Goal: Check status: Check status

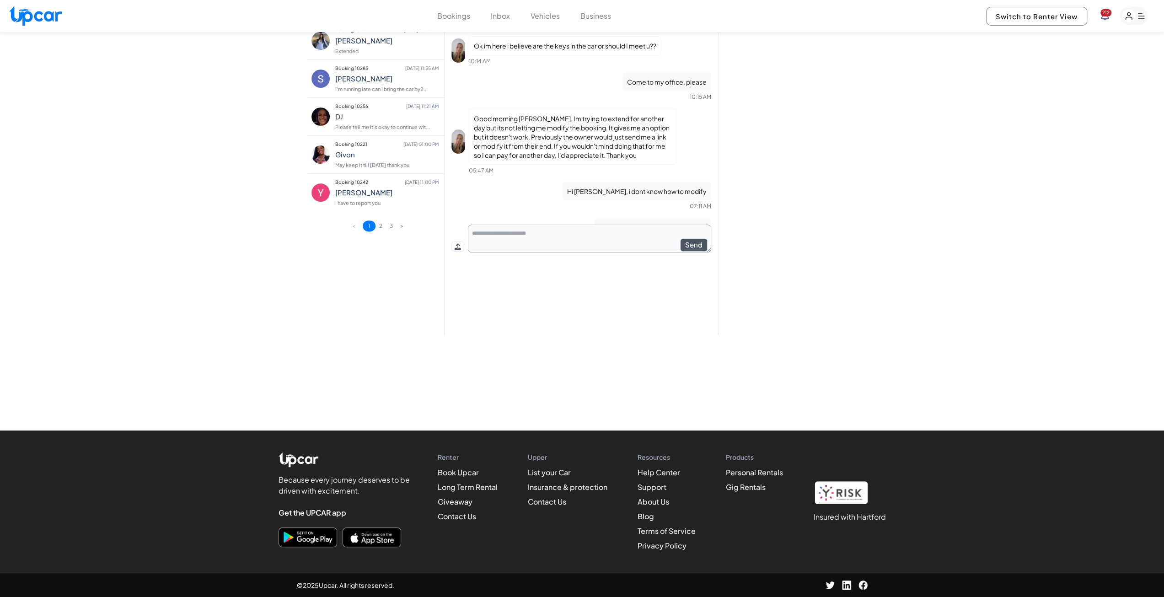
scroll to position [2067, 0]
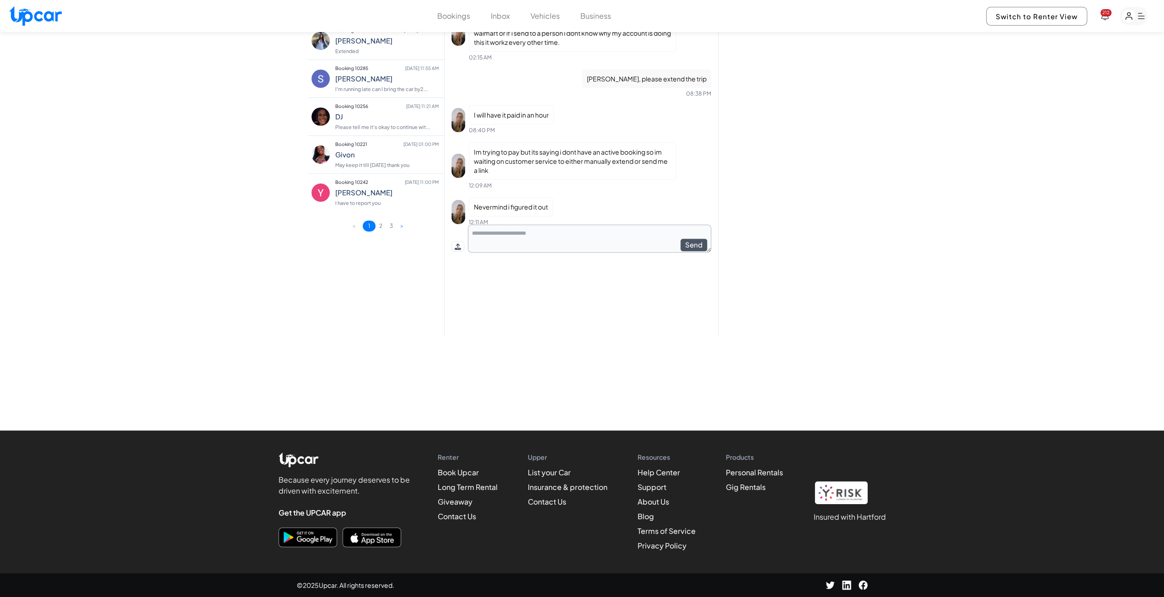
click at [455, 19] on button "Bookings" at bounding box center [453, 16] width 33 height 11
click at [456, 14] on button "Bookings" at bounding box center [453, 16] width 33 height 11
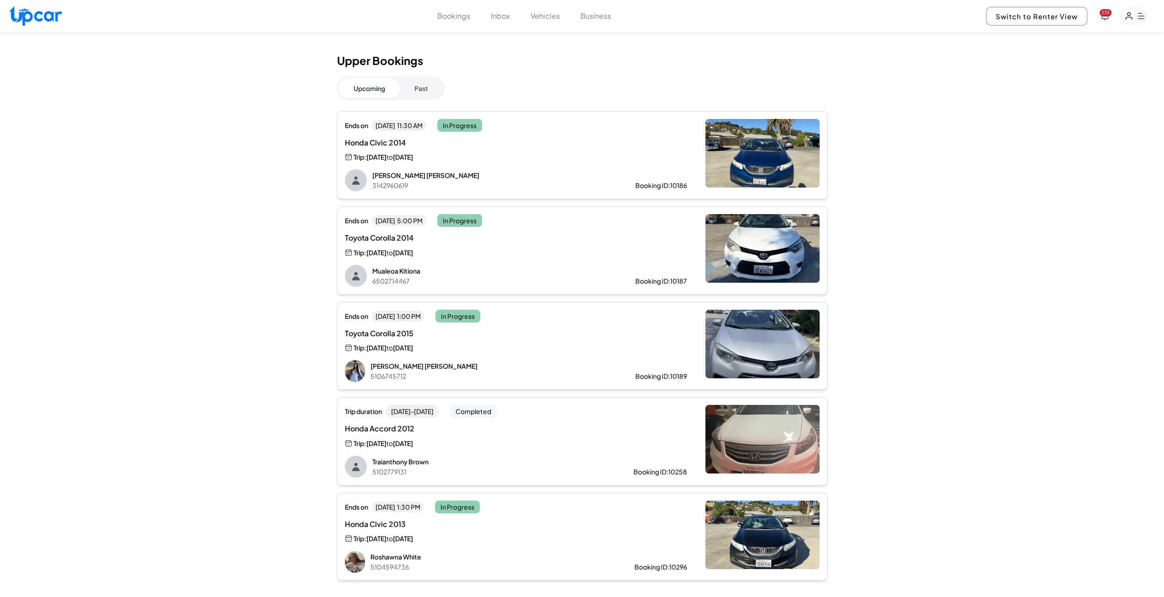
click at [412, 90] on button "Past" at bounding box center [421, 88] width 43 height 20
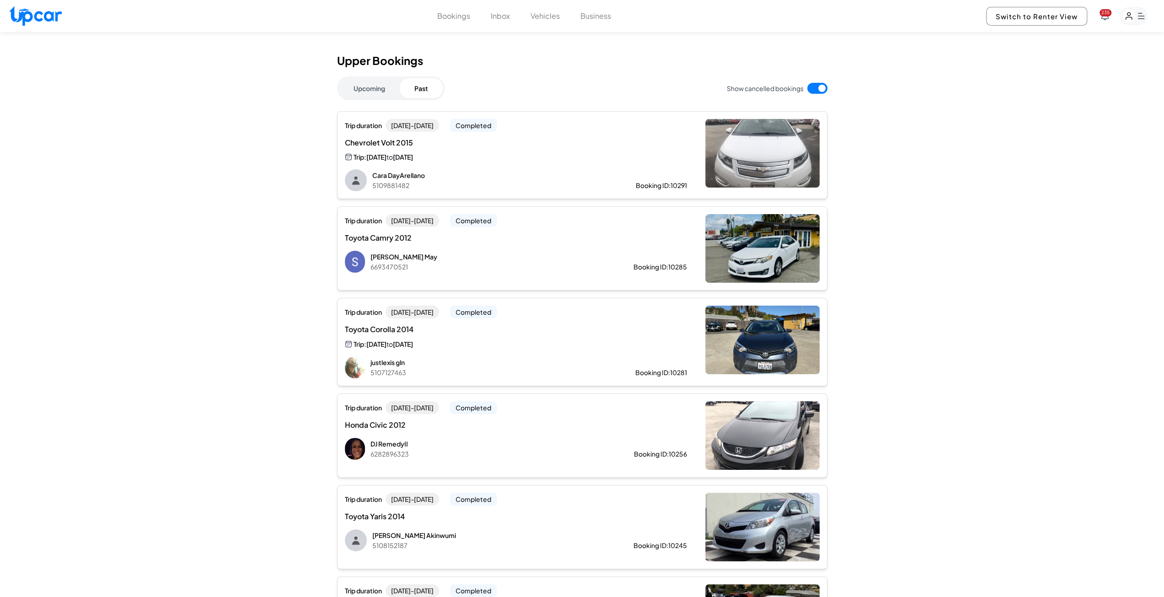
click at [348, 82] on button "Upcoming" at bounding box center [369, 88] width 61 height 20
